Goal: Transaction & Acquisition: Purchase product/service

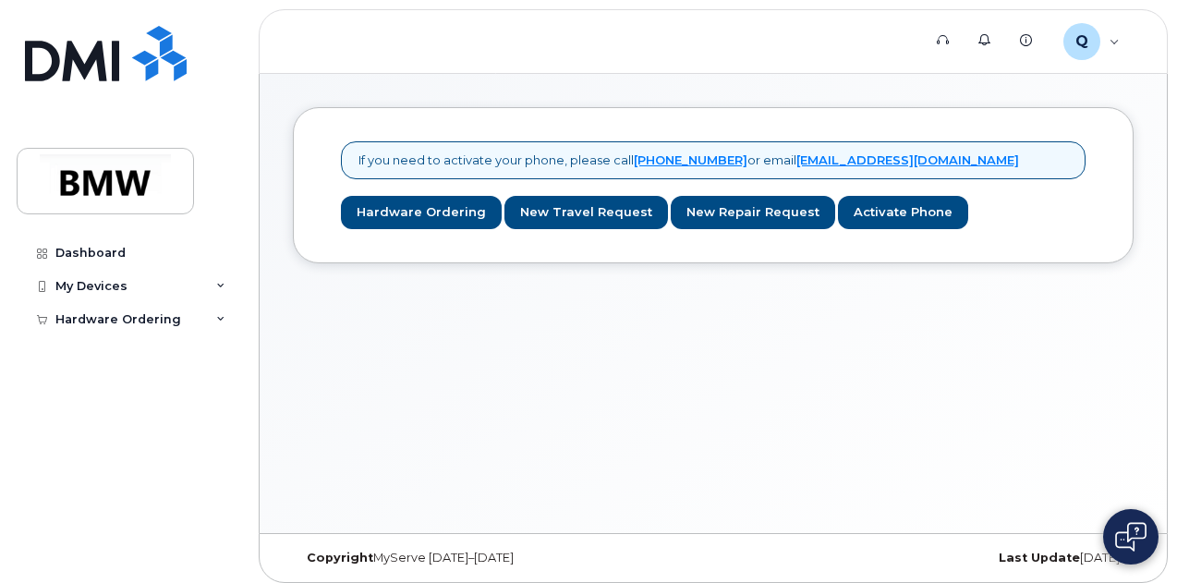
scroll to position [8, 0]
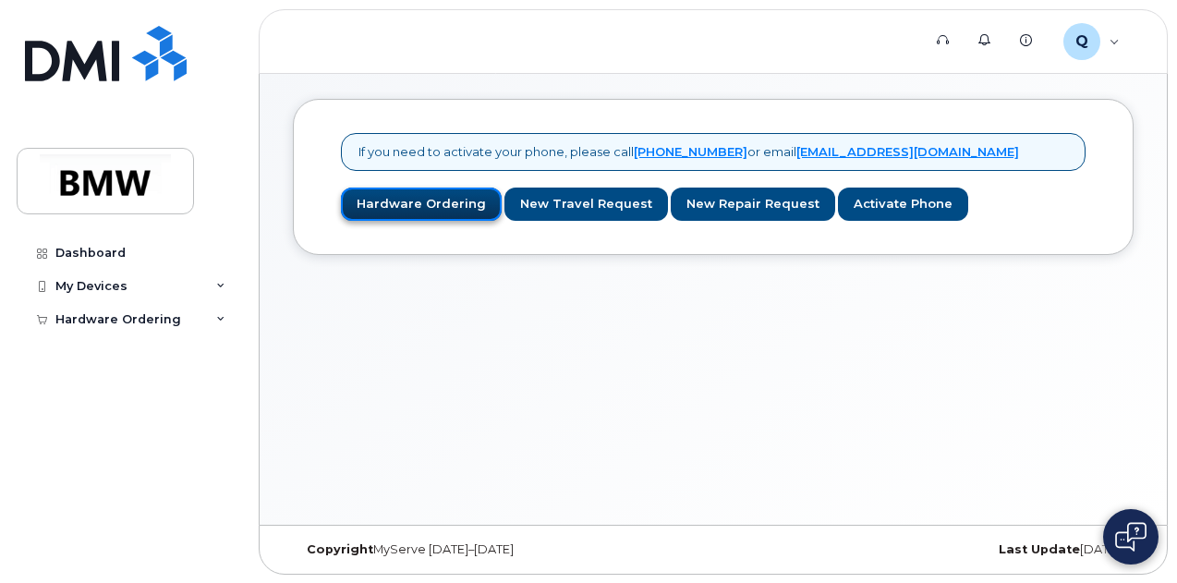
click at [415, 206] on link "Hardware Ordering" at bounding box center [421, 204] width 161 height 34
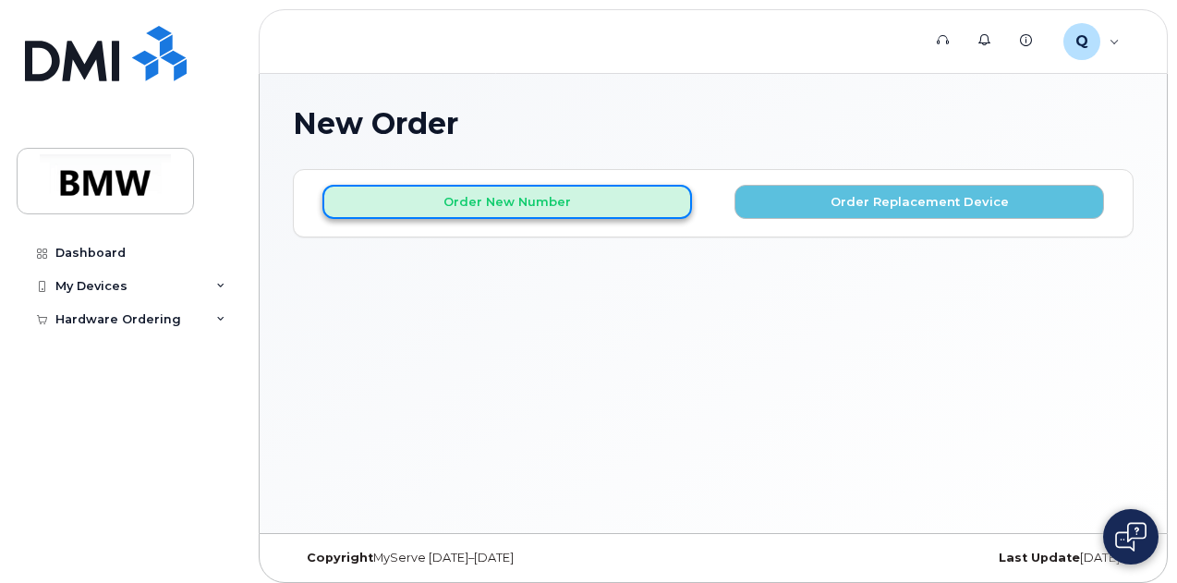
click at [555, 209] on button "Order New Number" at bounding box center [506, 202] width 369 height 34
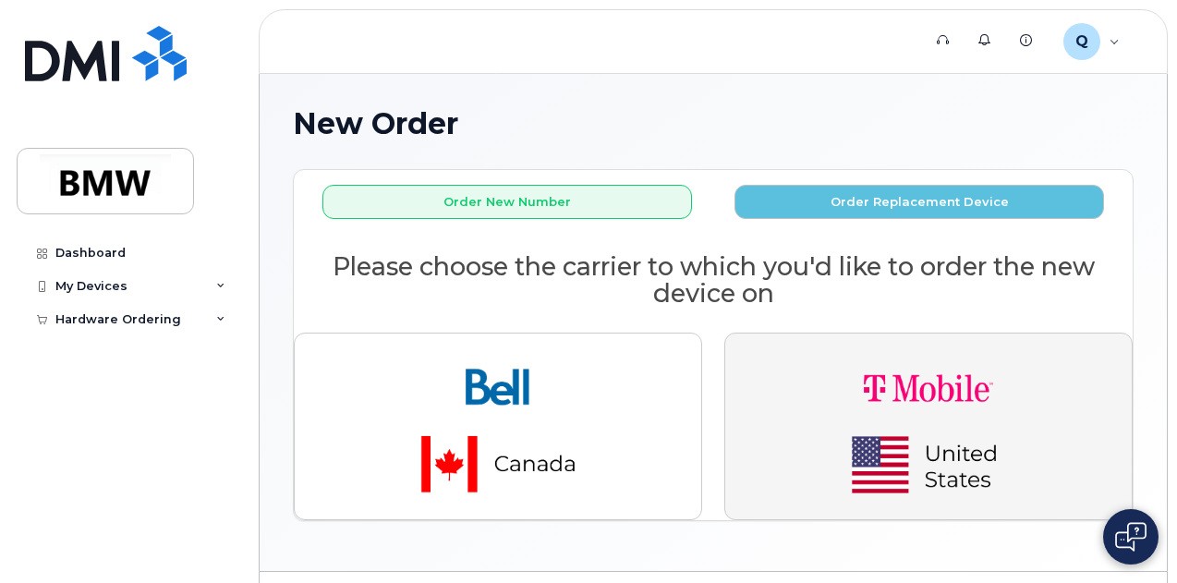
click at [939, 419] on img "button" at bounding box center [928, 425] width 259 height 155
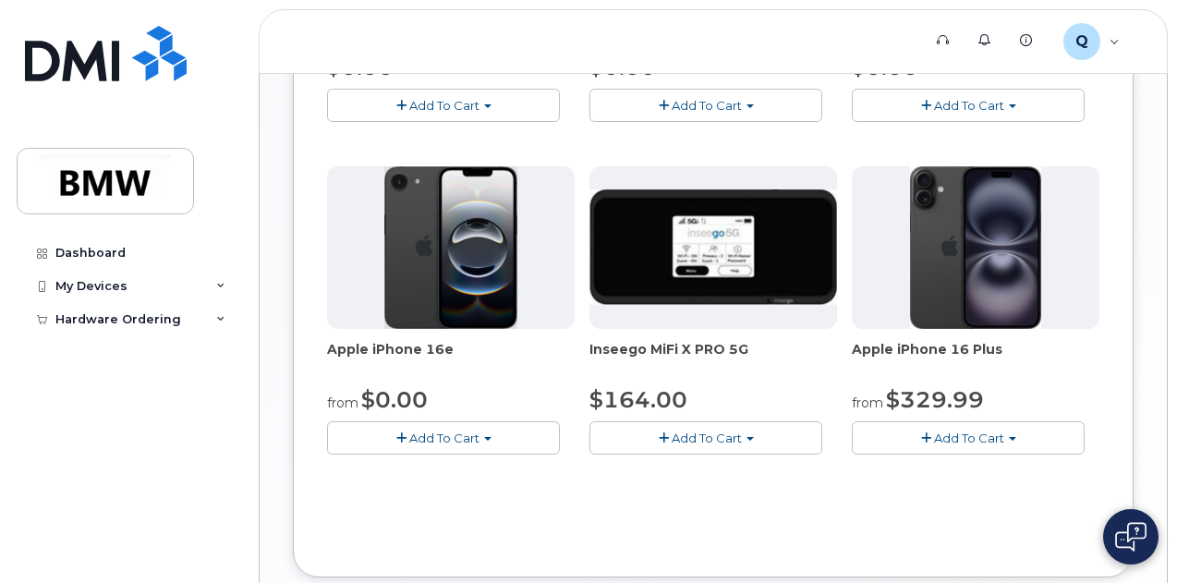
scroll to position [647, 0]
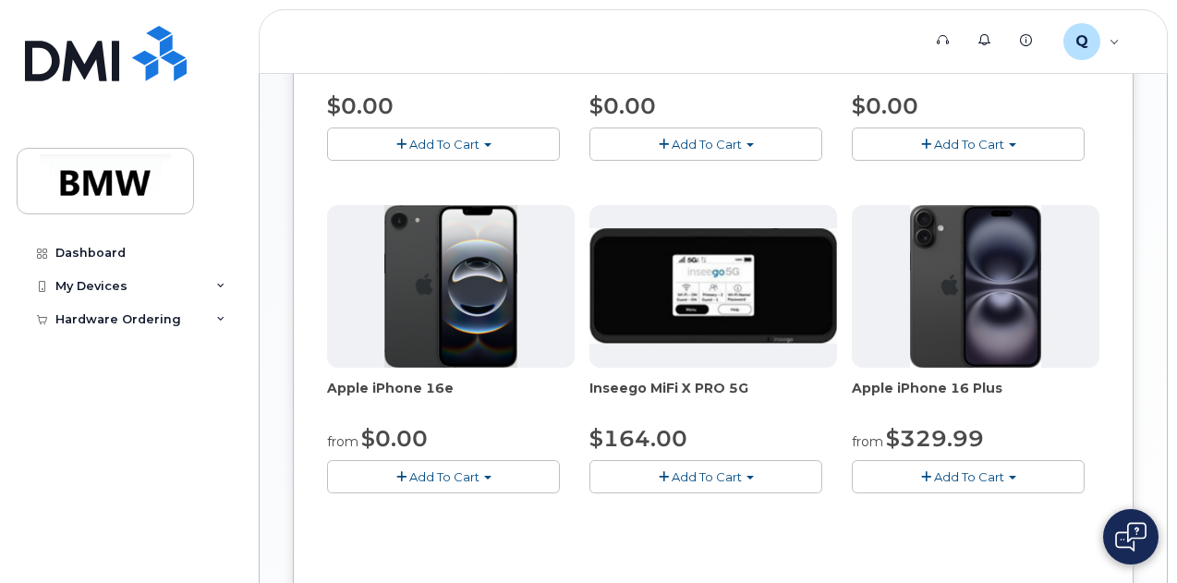
click at [409, 484] on span "Add To Cart" at bounding box center [444, 476] width 70 height 15
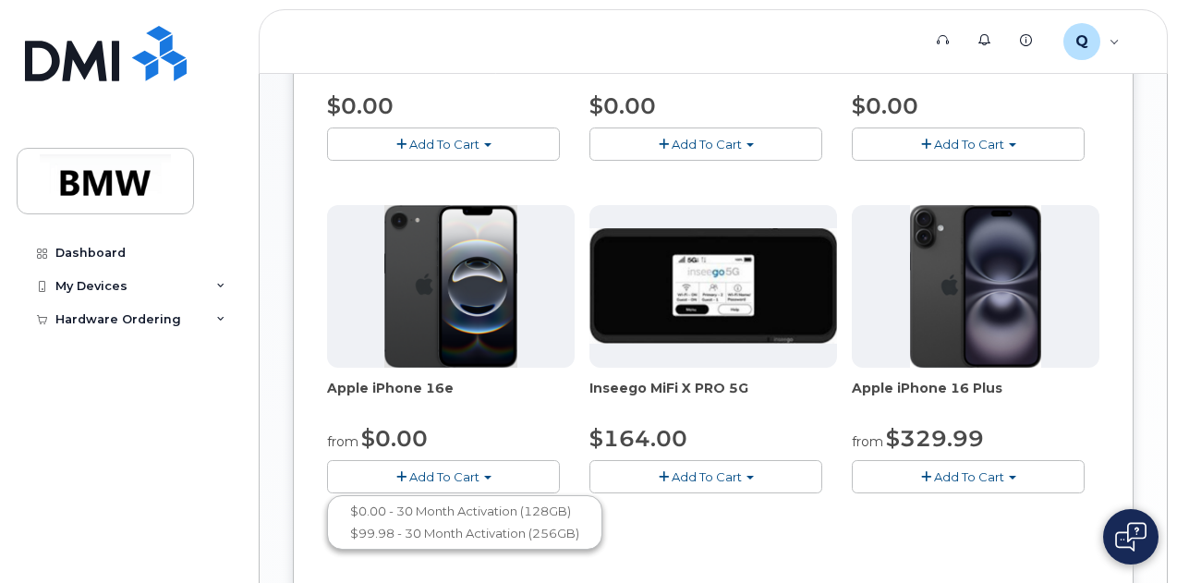
scroll to position [831, 0]
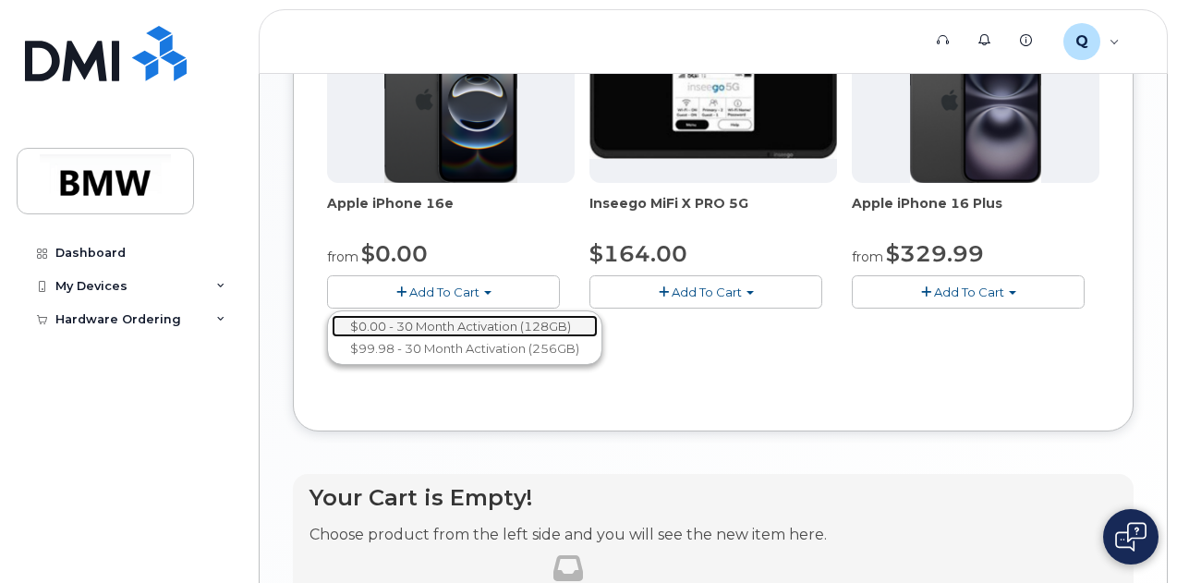
click at [371, 338] on link "$0.00 - 30 Month Activation (128GB)" at bounding box center [465, 326] width 266 height 23
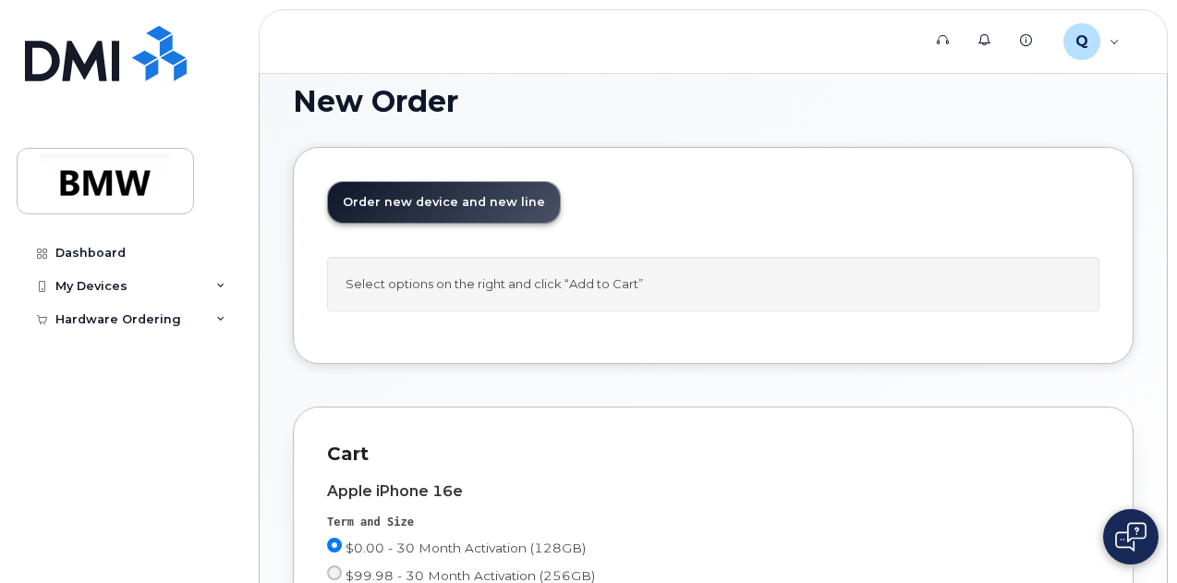
scroll to position [0, 0]
